Goal: Browse casually

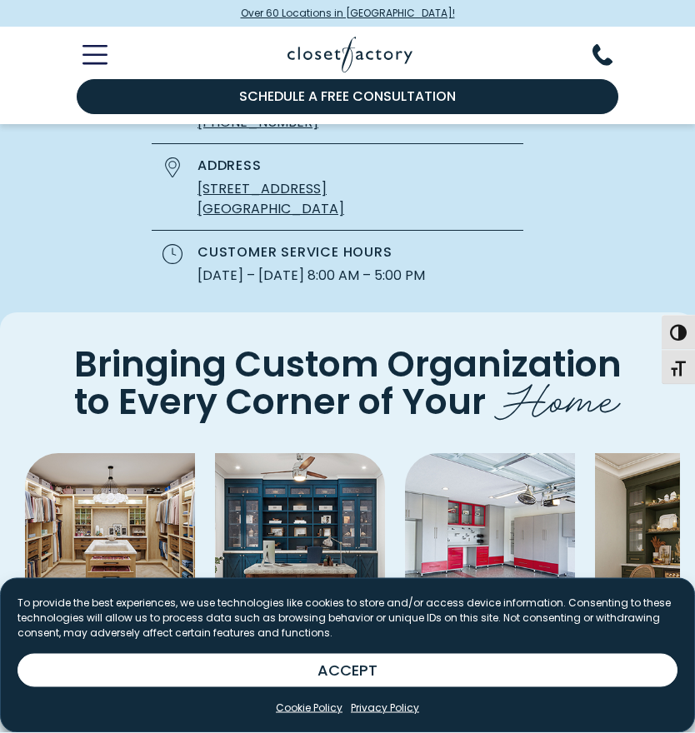
scroll to position [4246, 0]
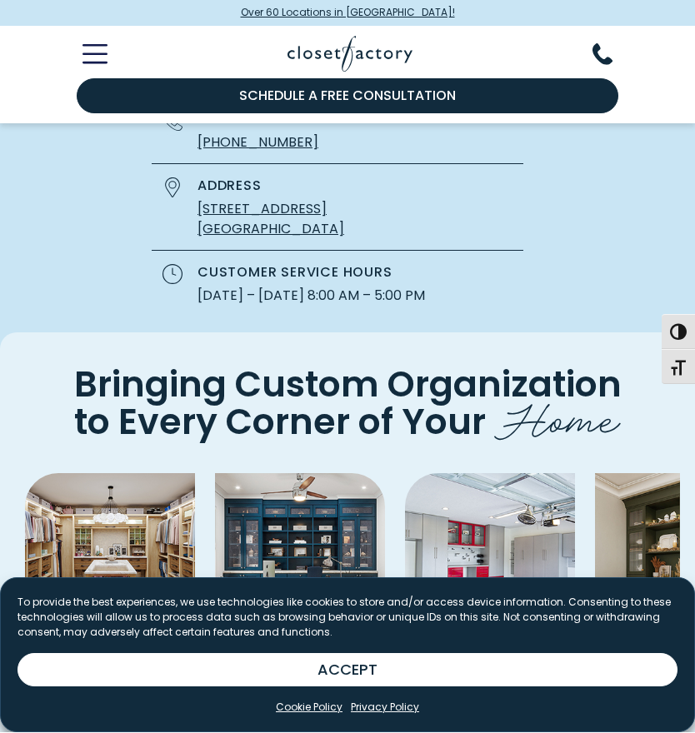
click at [51, 474] on img "Pages Gallery" at bounding box center [110, 559] width 170 height 170
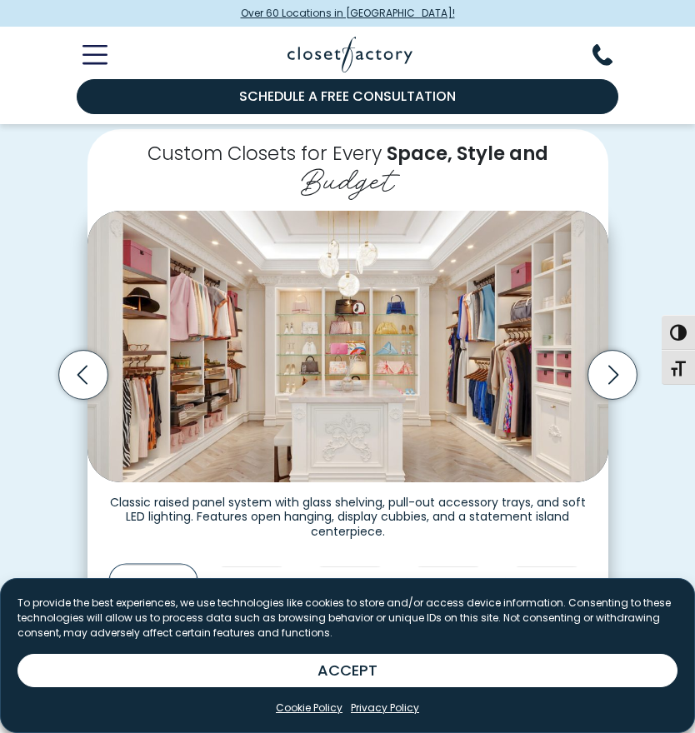
scroll to position [349, 0]
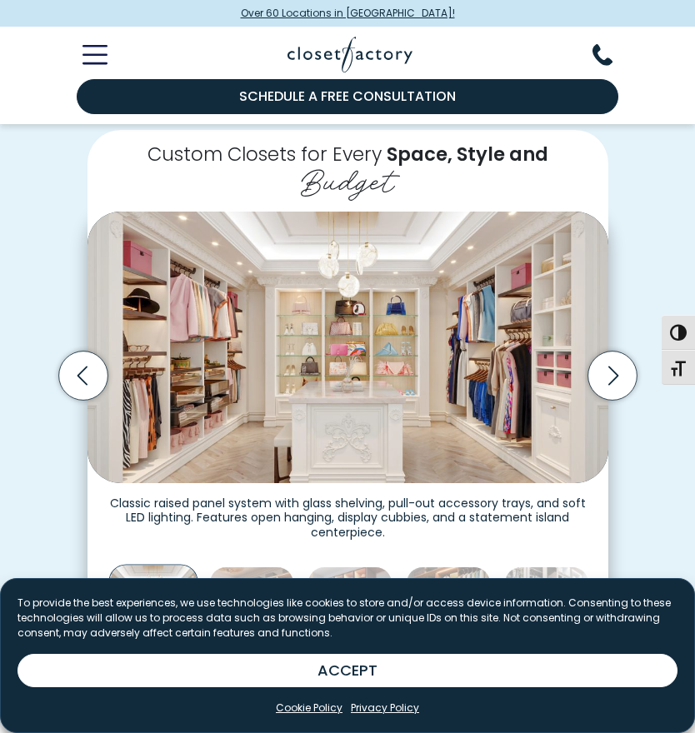
click at [495, 433] on img "Thumbnail Gallery" at bounding box center [347, 347] width 520 height 271
click at [614, 372] on icon "Next slide" at bounding box center [611, 375] width 49 height 49
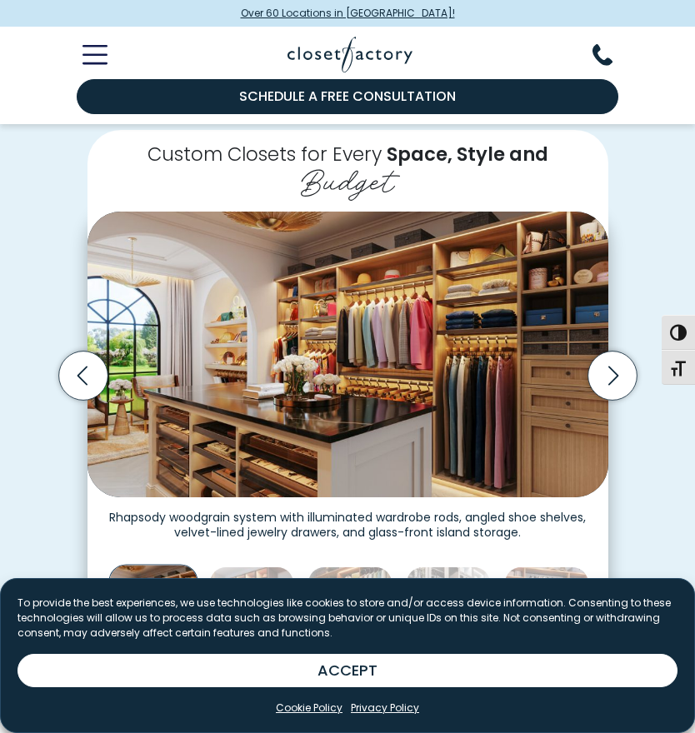
click at [625, 372] on icon "Next slide" at bounding box center [611, 375] width 49 height 49
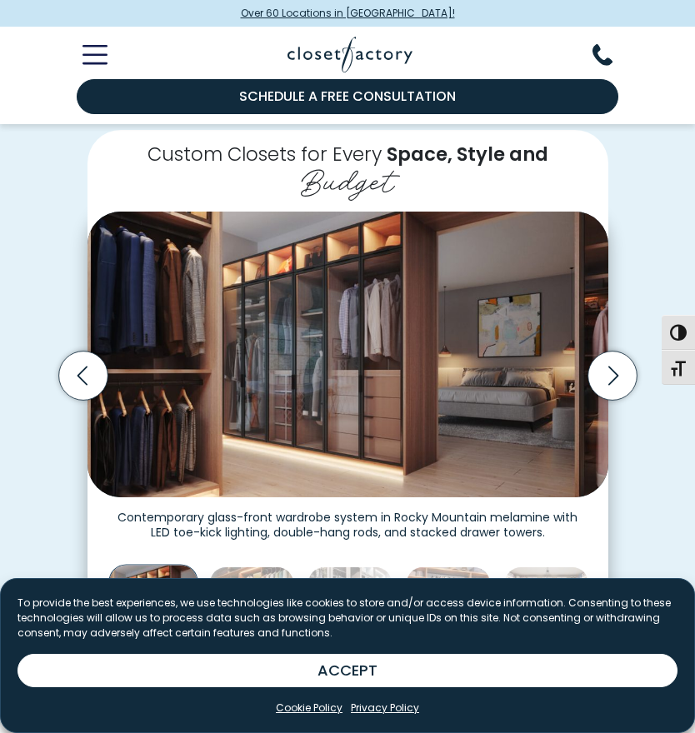
click at [93, 376] on icon "Previous slide" at bounding box center [82, 375] width 49 height 49
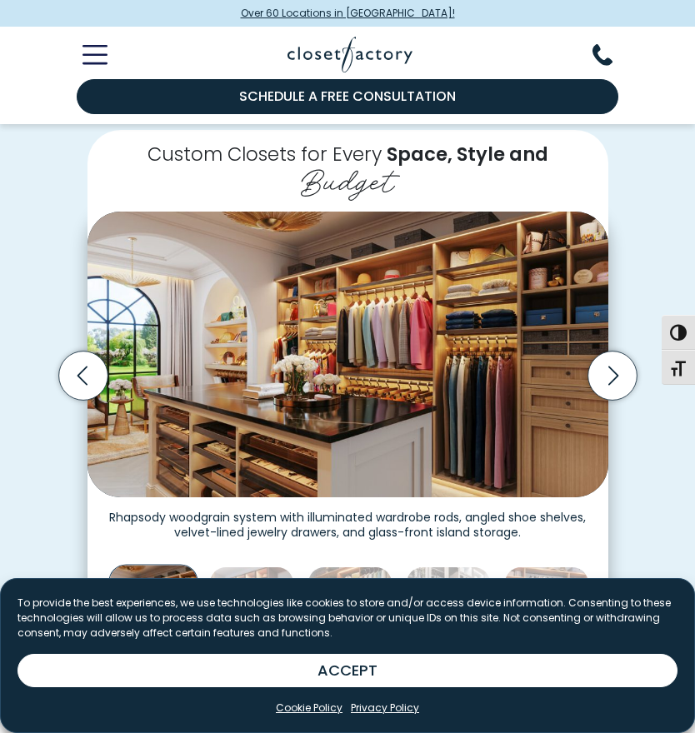
click at [0, 537] on div "Custom Closets for Every Space, Style and Budget Custom walk-in closet with gla…" at bounding box center [347, 404] width 695 height 615
click at [620, 371] on icon "Next slide" at bounding box center [611, 375] width 49 height 49
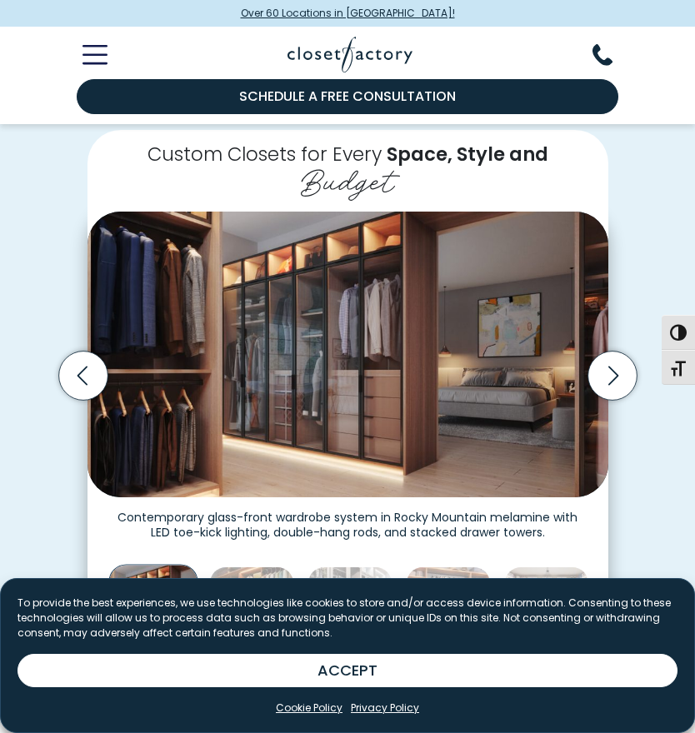
click at [604, 376] on icon "Next slide" at bounding box center [611, 375] width 49 height 49
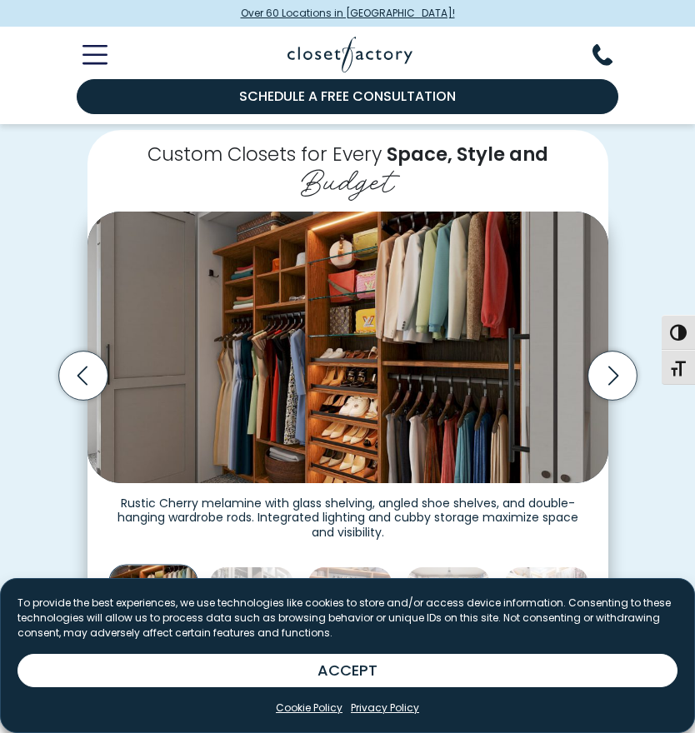
click at [623, 373] on icon "Next slide" at bounding box center [611, 375] width 49 height 49
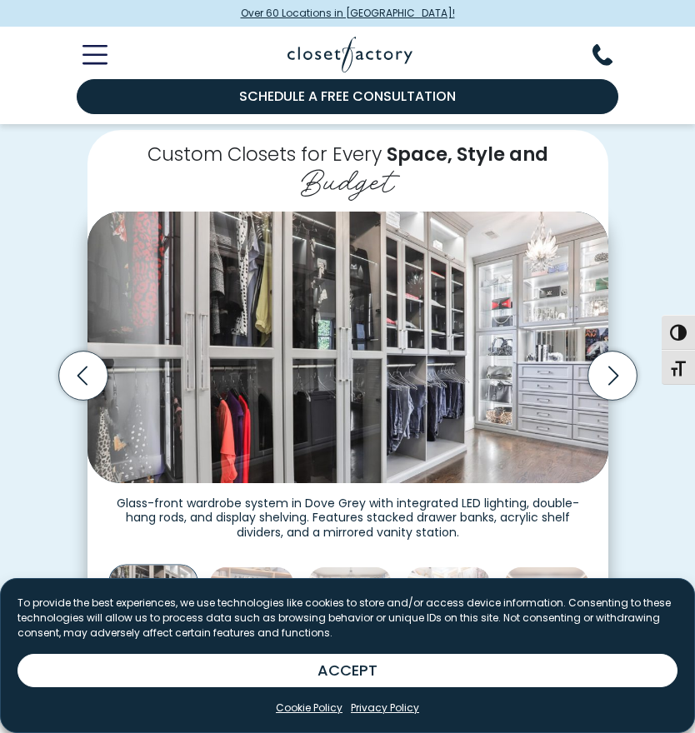
click at [608, 368] on icon "Next slide" at bounding box center [611, 375] width 49 height 49
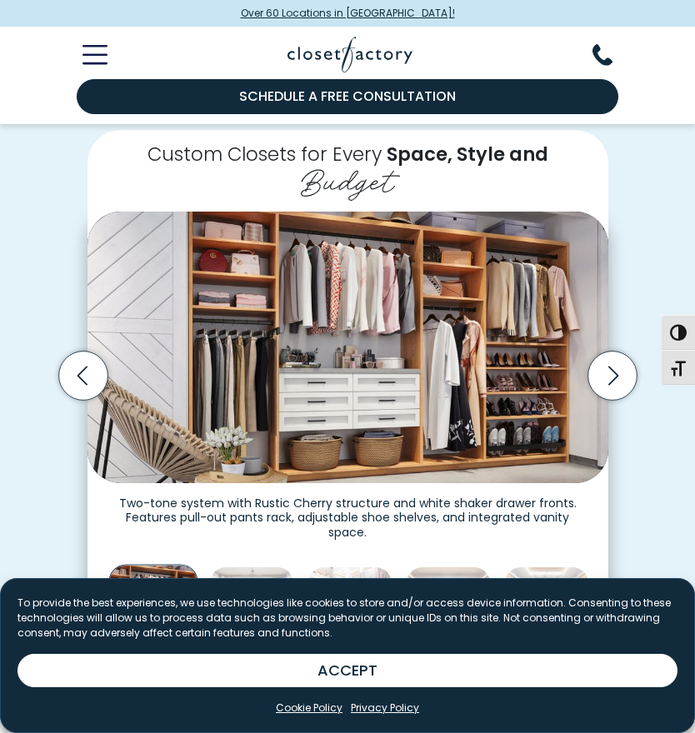
click at [607, 373] on icon "Next slide" at bounding box center [611, 375] width 49 height 49
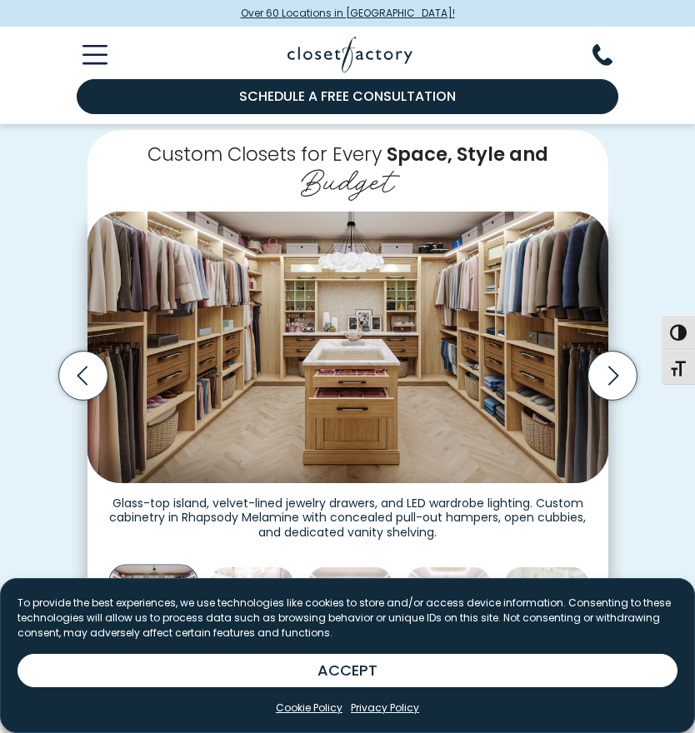
click at [564, 483] on figcaption "Glass-top island, velvet-lined jewelry drawers, and LED wardrobe lighting. Cust…" at bounding box center [347, 511] width 520 height 57
click at [615, 376] on icon "Next slide" at bounding box center [611, 375] width 49 height 49
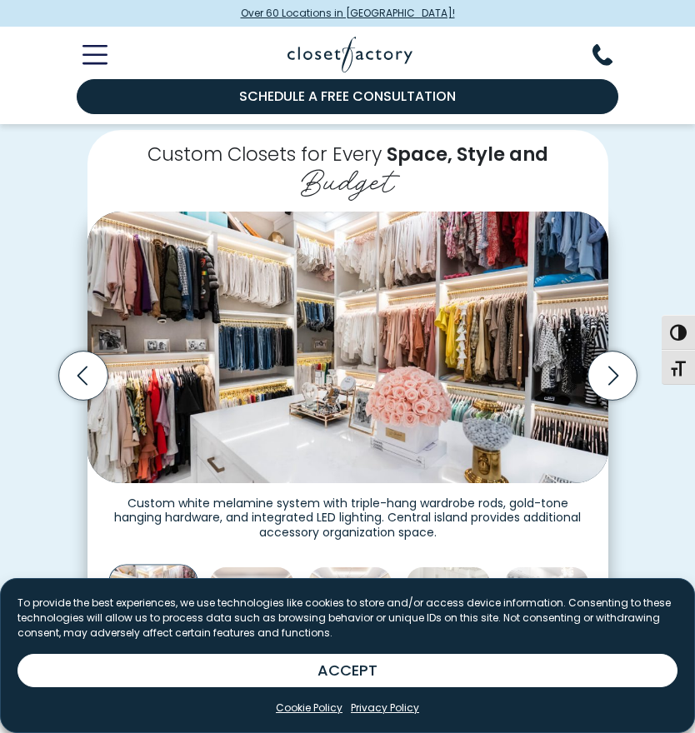
click at [618, 376] on icon "Next slide" at bounding box center [611, 375] width 49 height 49
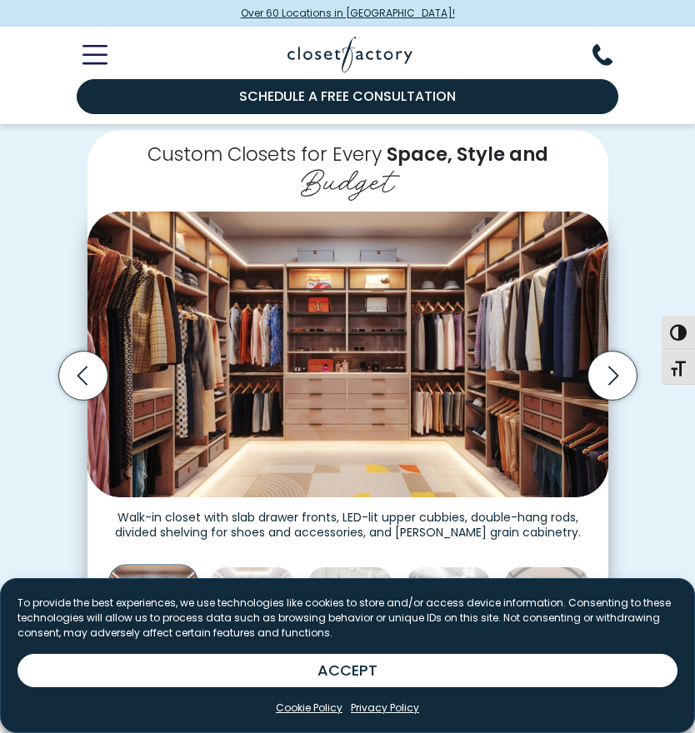
click at [616, 369] on icon "Next slide" at bounding box center [612, 375] width 10 height 19
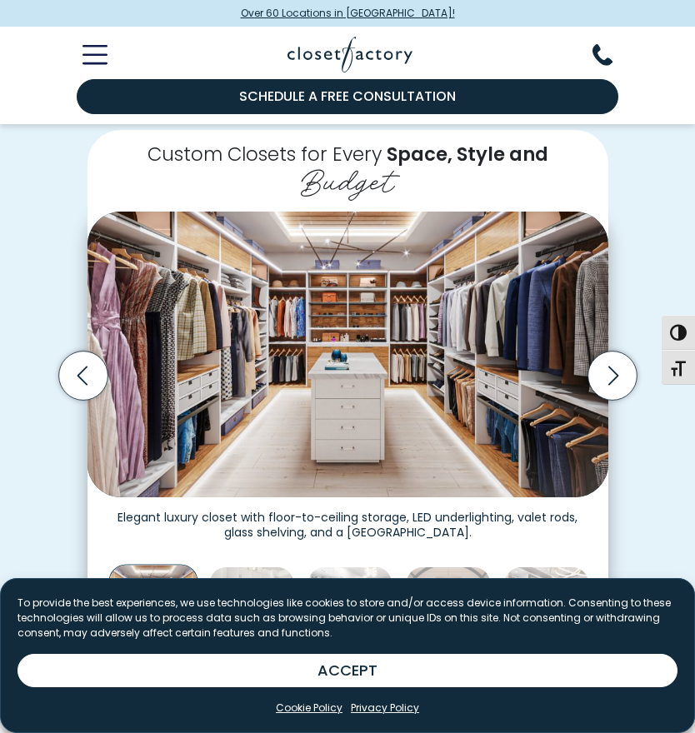
click at [634, 371] on icon "Next slide" at bounding box center [611, 375] width 49 height 49
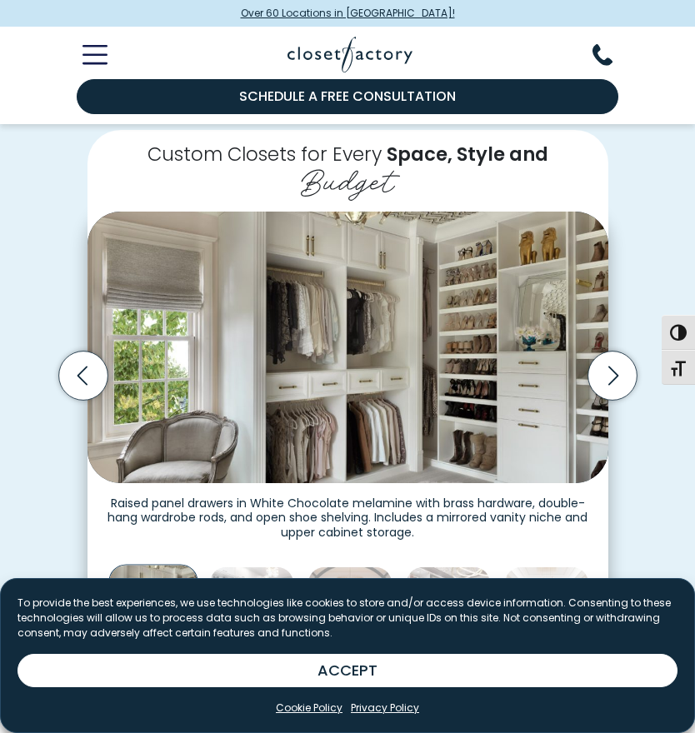
click at [622, 374] on icon "Next slide" at bounding box center [611, 375] width 49 height 49
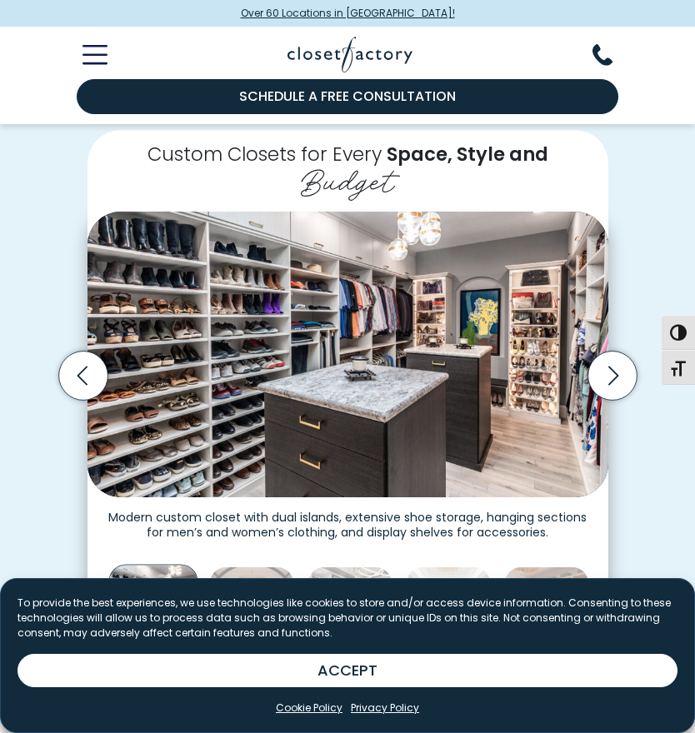
click at [612, 375] on icon "Next slide" at bounding box center [611, 375] width 49 height 49
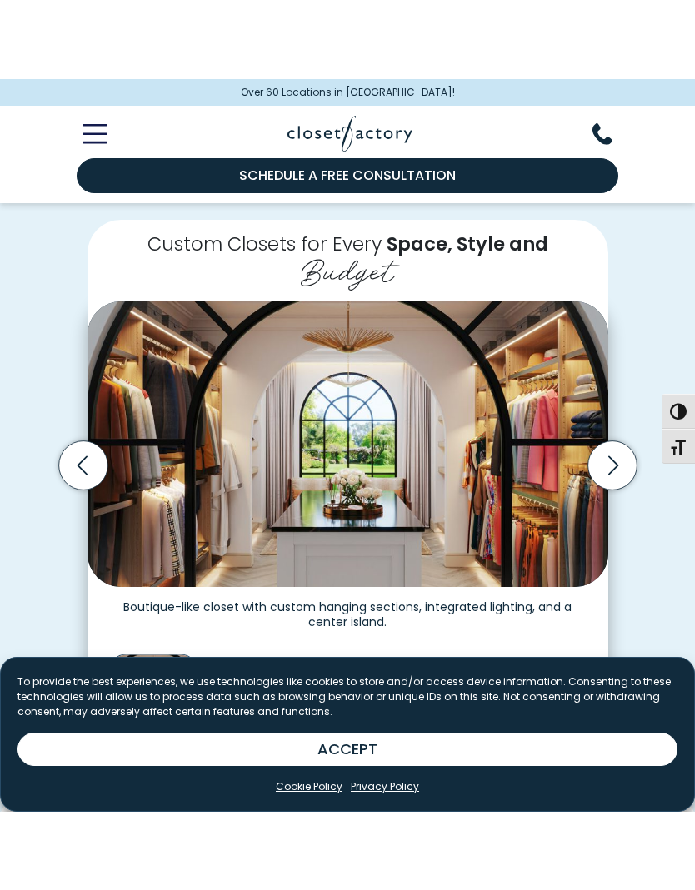
scroll to position [340, 0]
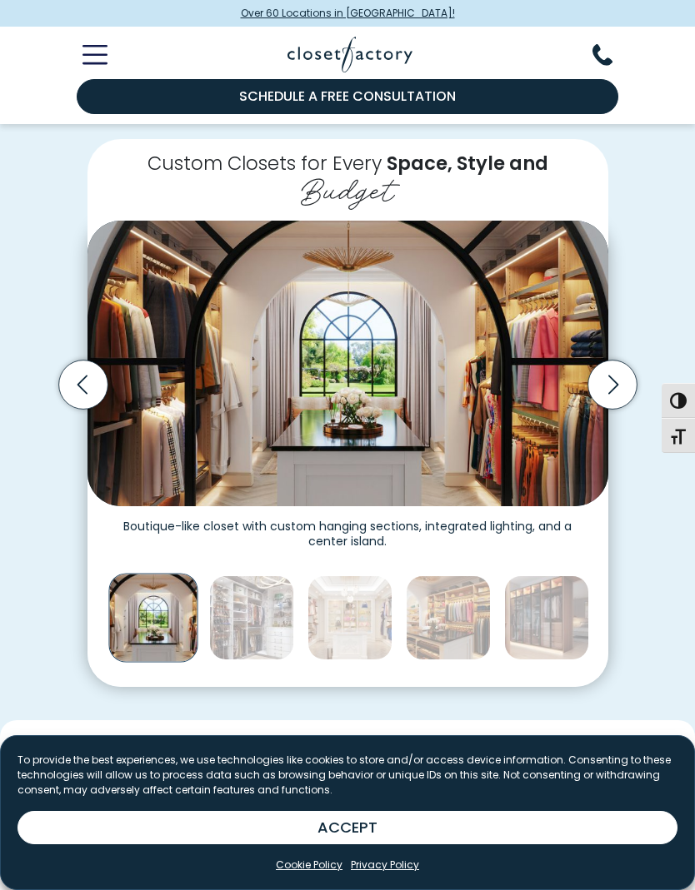
click at [620, 382] on icon "Next slide" at bounding box center [611, 385] width 49 height 49
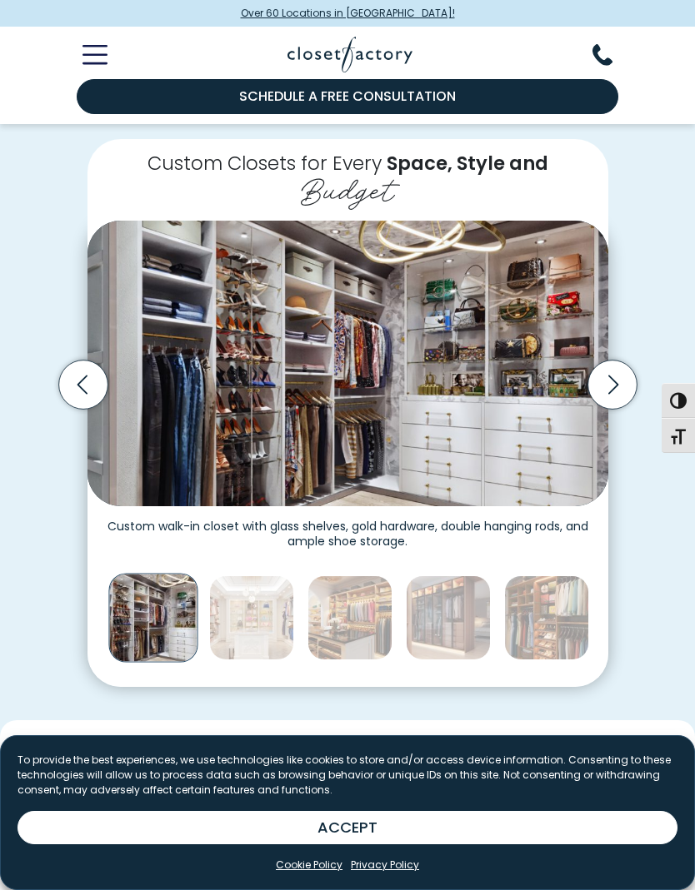
click at [613, 393] on icon "Next slide" at bounding box center [611, 385] width 49 height 49
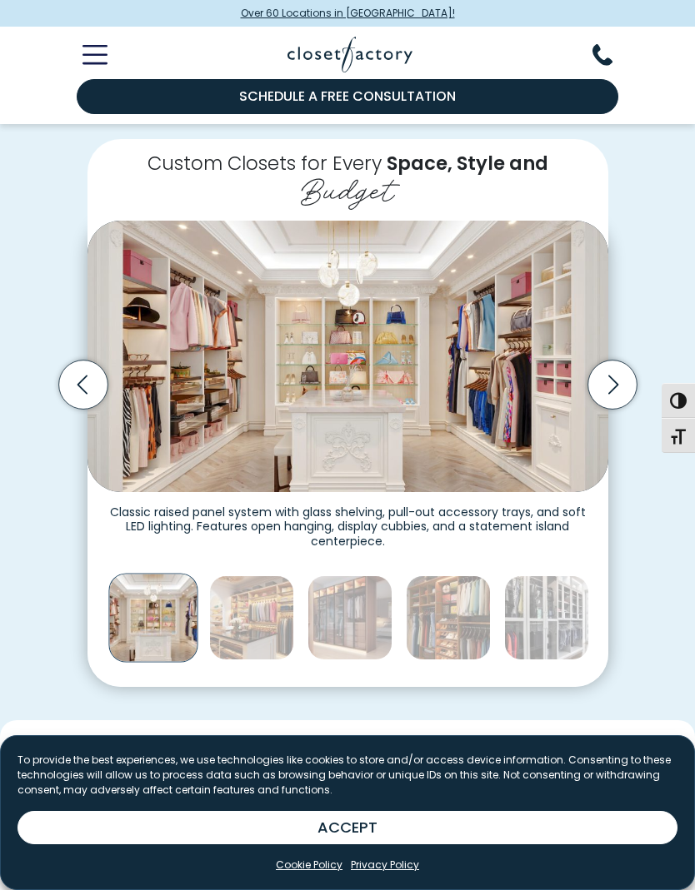
click at [622, 394] on icon "Next slide" at bounding box center [611, 385] width 49 height 49
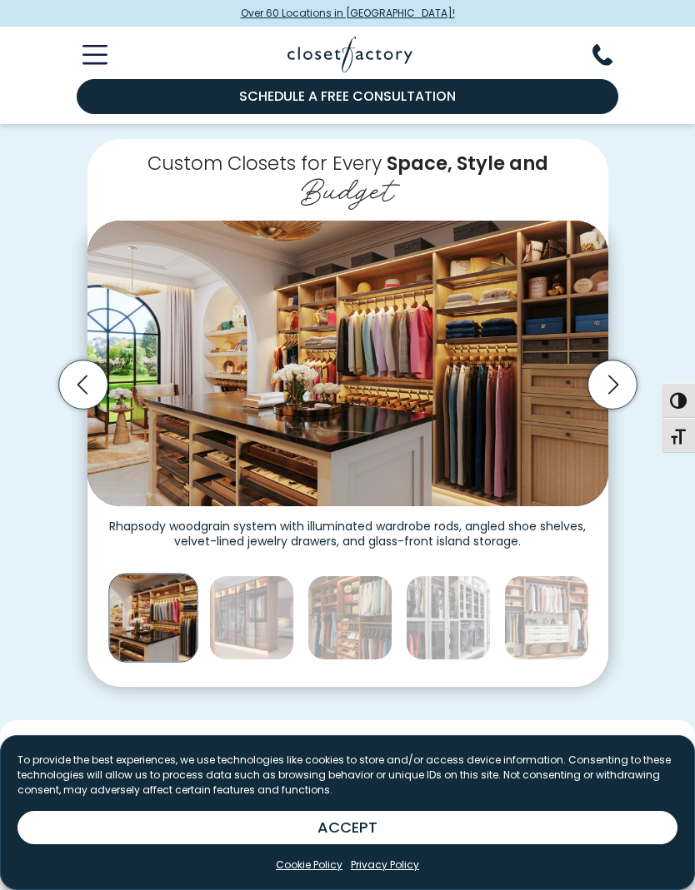
click at [625, 389] on icon "Next slide" at bounding box center [611, 385] width 49 height 49
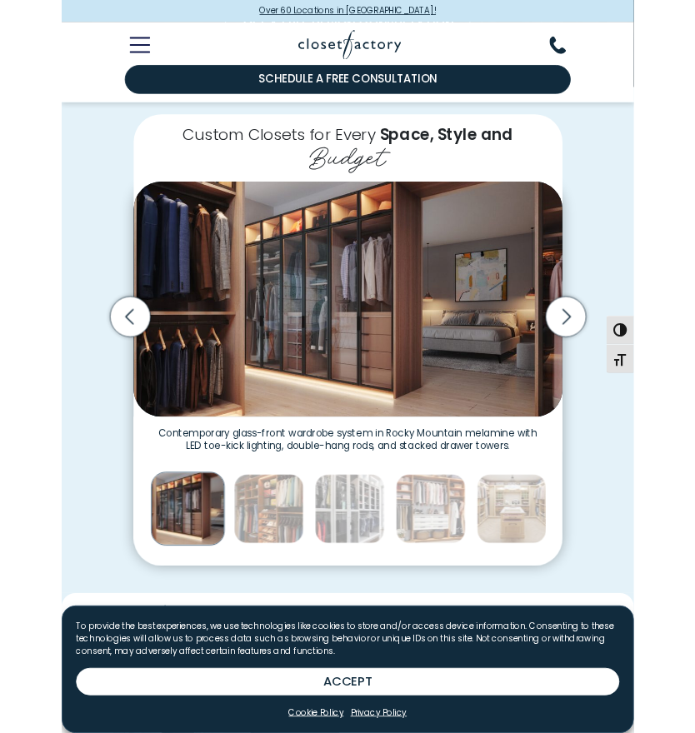
scroll to position [0, 0]
